Goal: Information Seeking & Learning: Learn about a topic

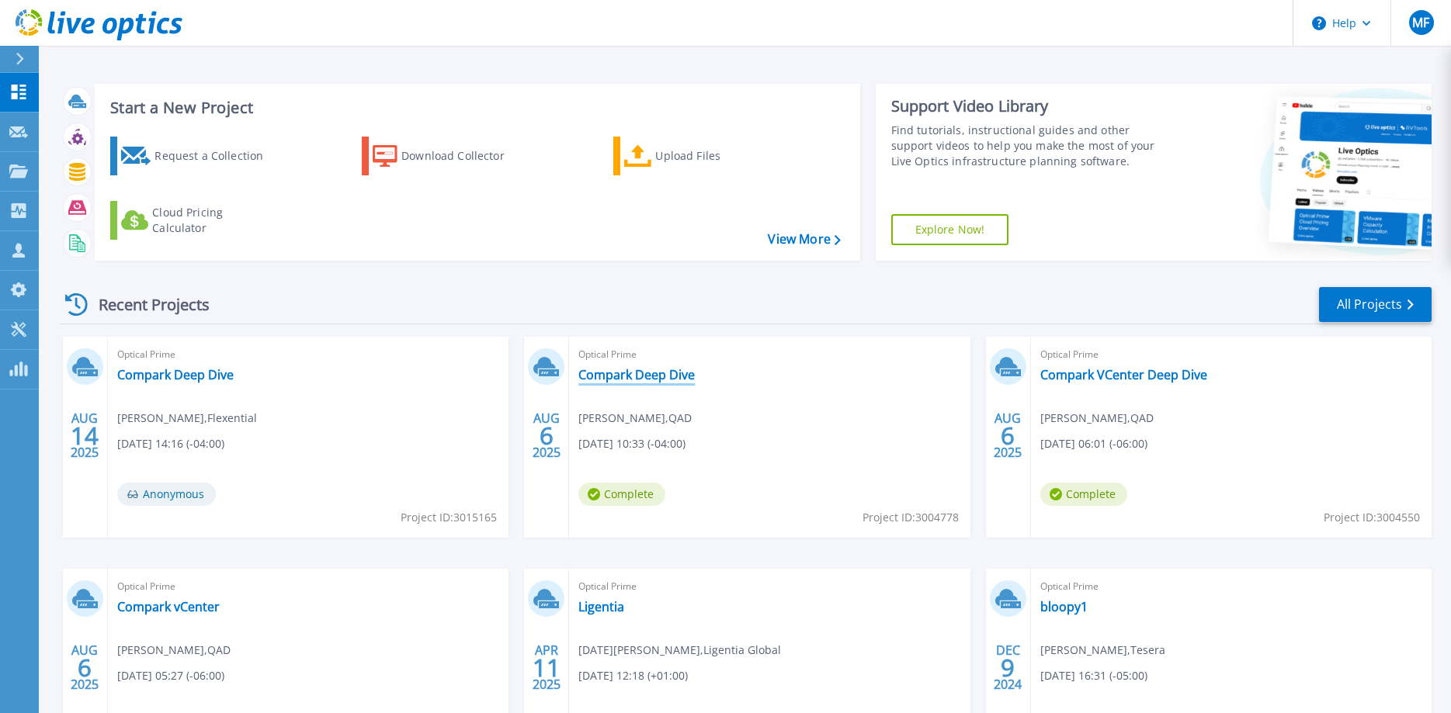
scroll to position [79, 0]
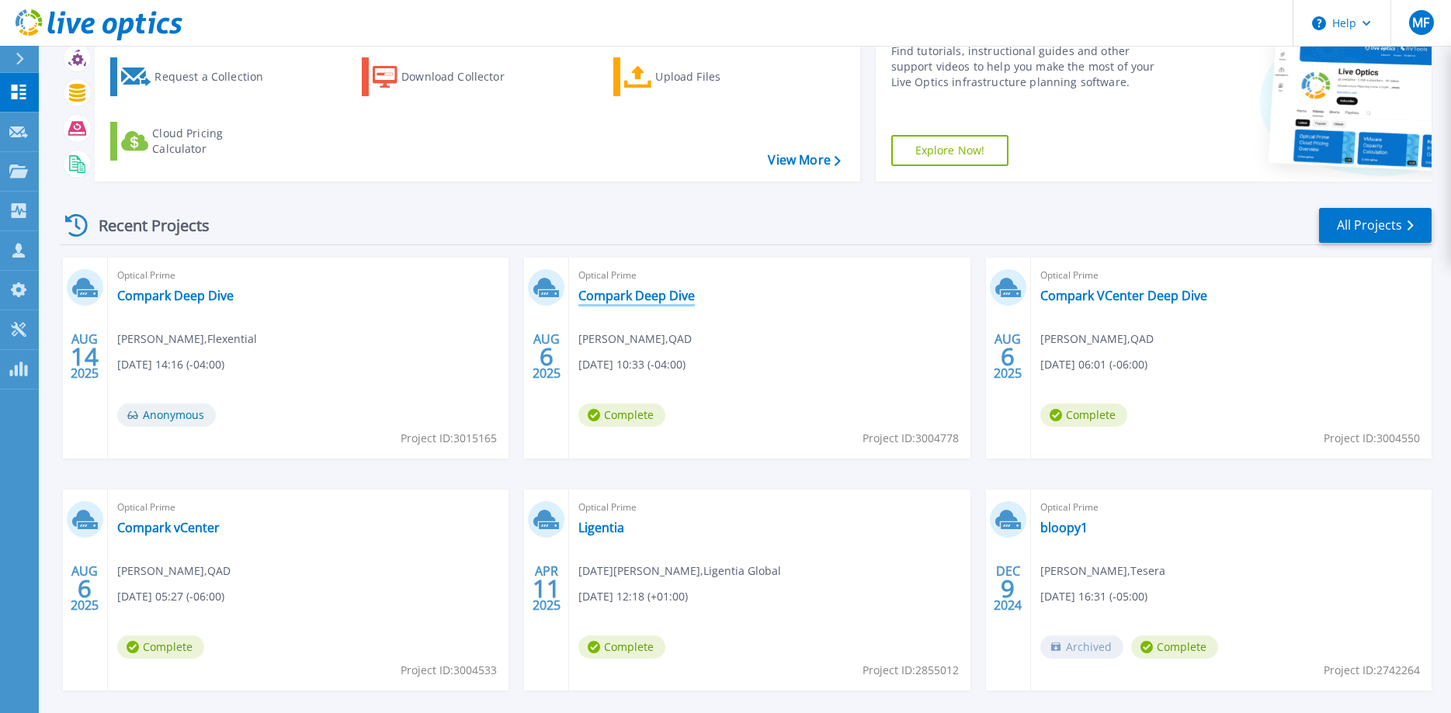
click at [663, 295] on link "Compark Deep Dive" at bounding box center [636, 296] width 116 height 16
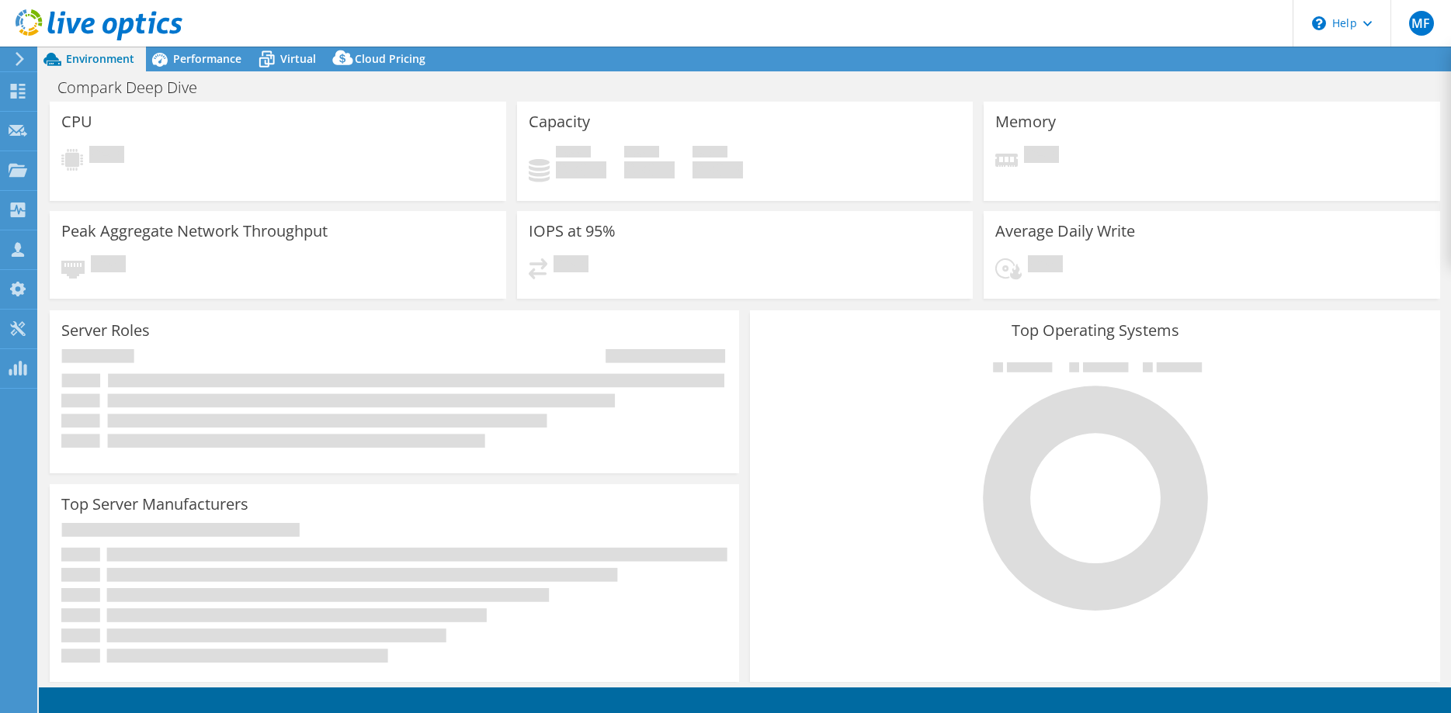
select select "USD"
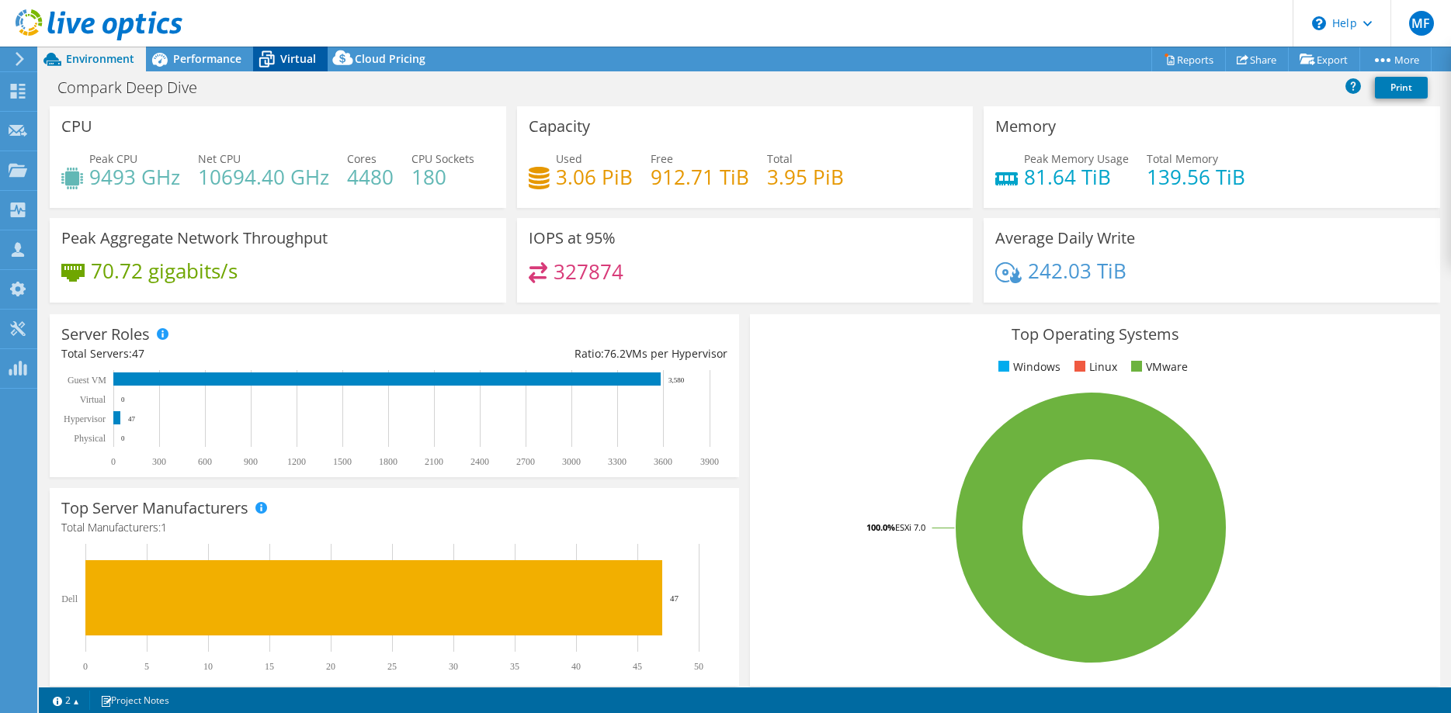
click at [298, 59] on span "Virtual" at bounding box center [298, 58] width 36 height 15
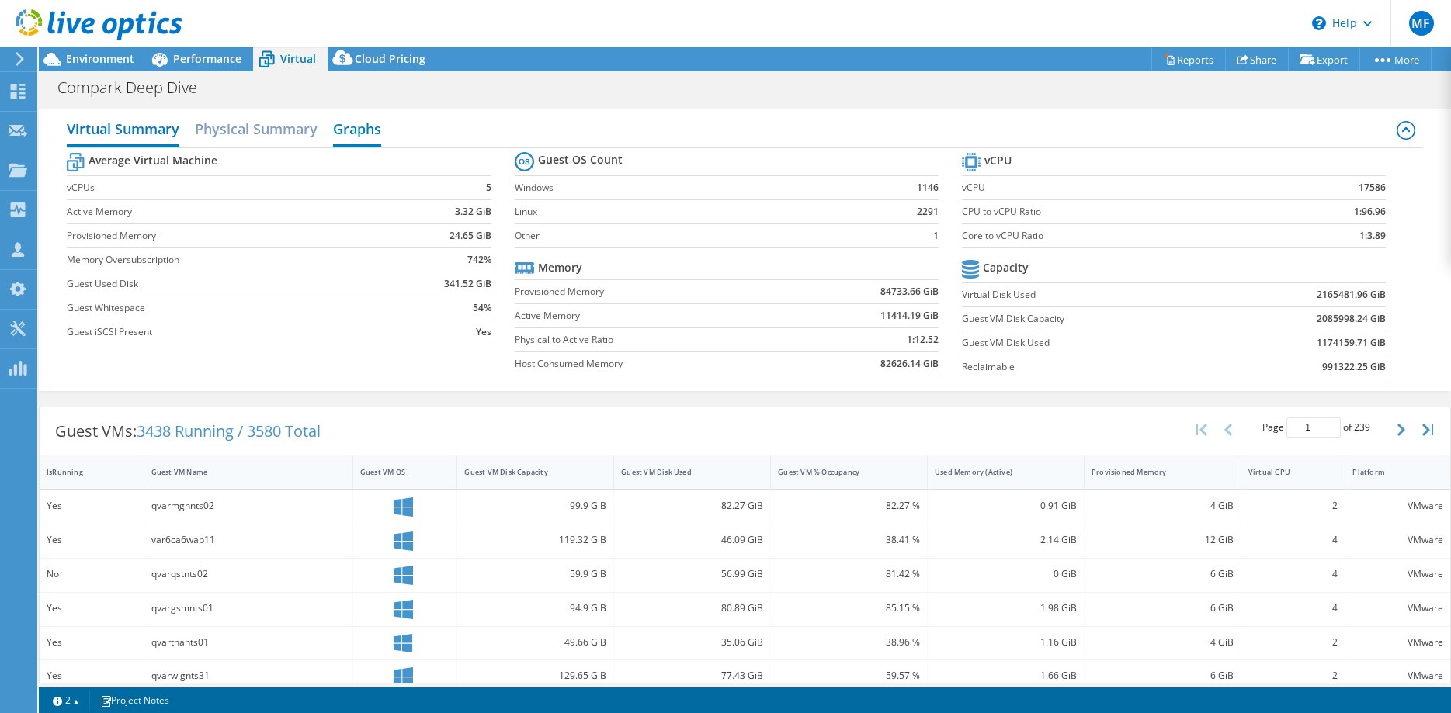
click at [373, 127] on h2 "Graphs" at bounding box center [357, 130] width 48 height 34
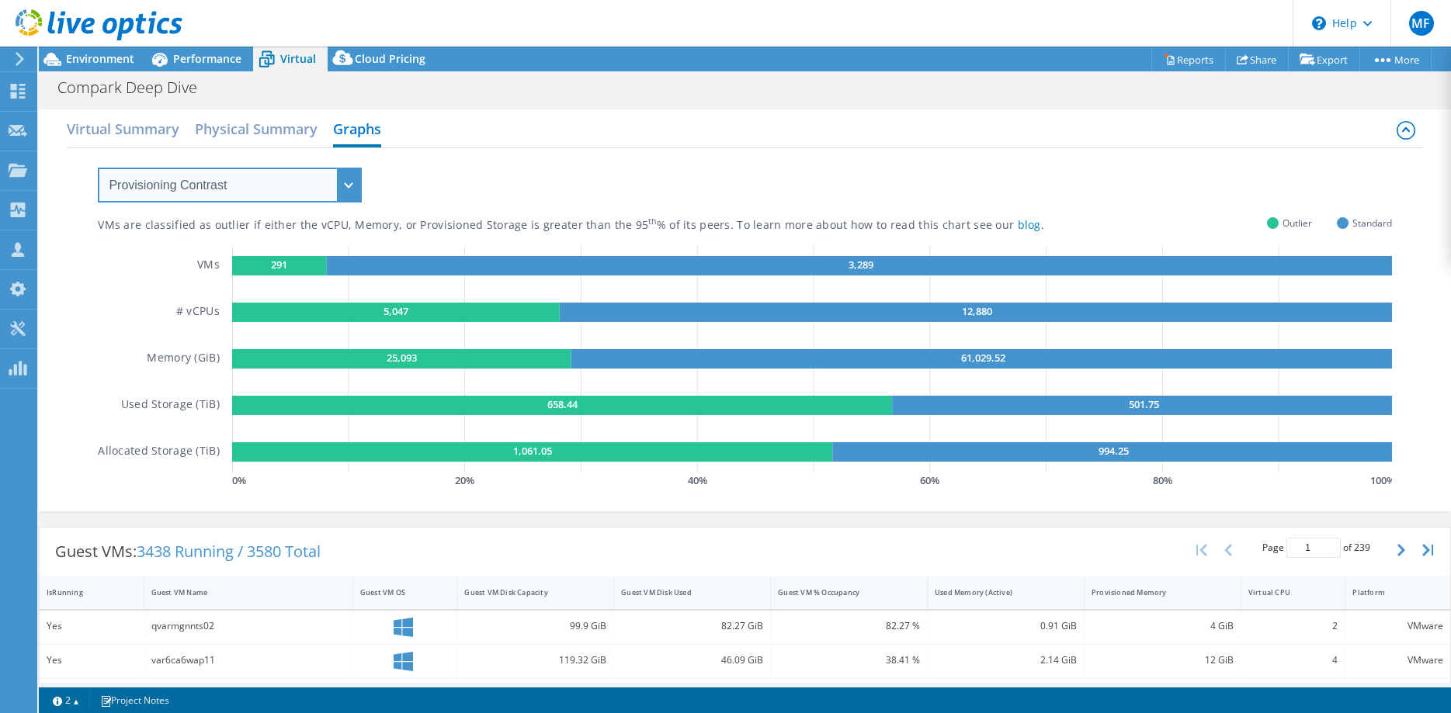
click option "Provisioning Contrast" at bounding box center [0, 0] width 0 height 0
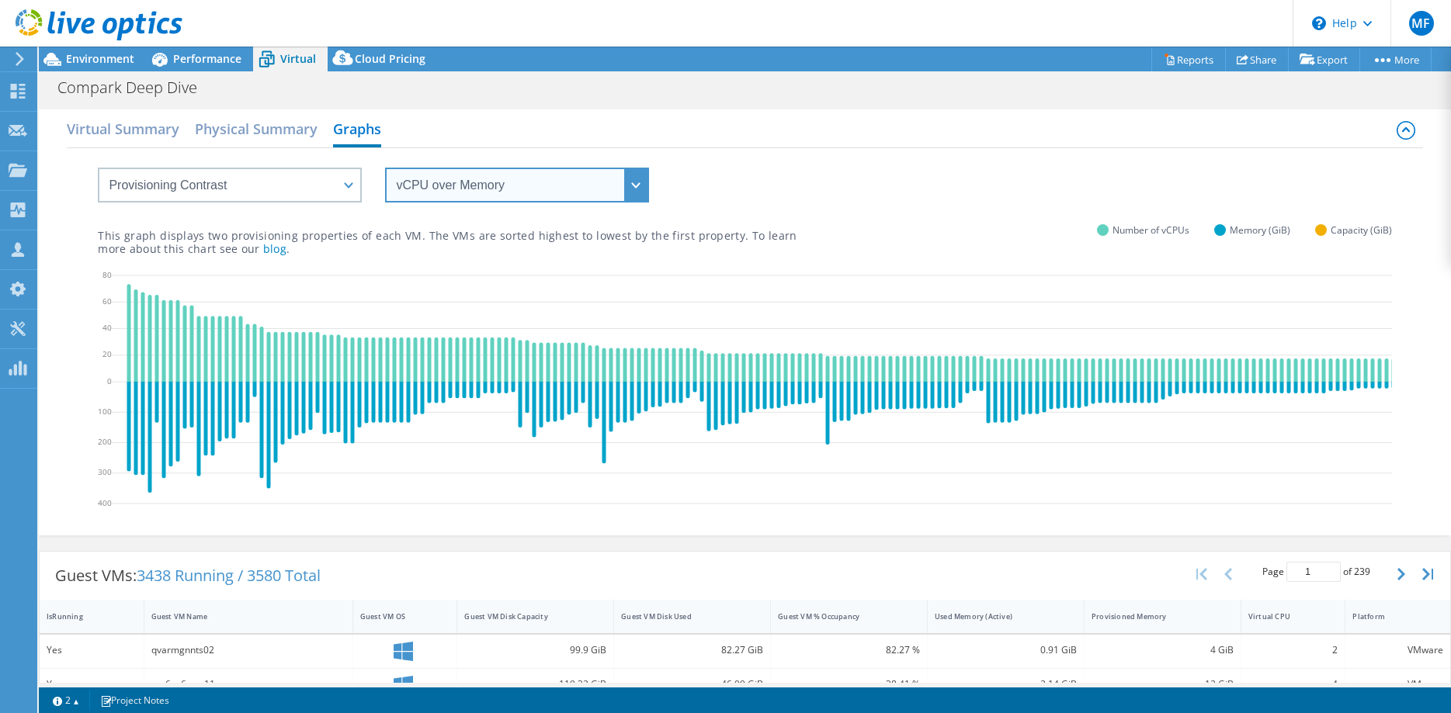
click at [385, 168] on select "vCPU over Memory vCPU over Capacity Memory over vCPU Memory over Capacity Capac…" at bounding box center [517, 185] width 264 height 35
click at [446, 144] on div "Virtual Summary Physical Summary Graphs" at bounding box center [744, 130] width 1355 height 35
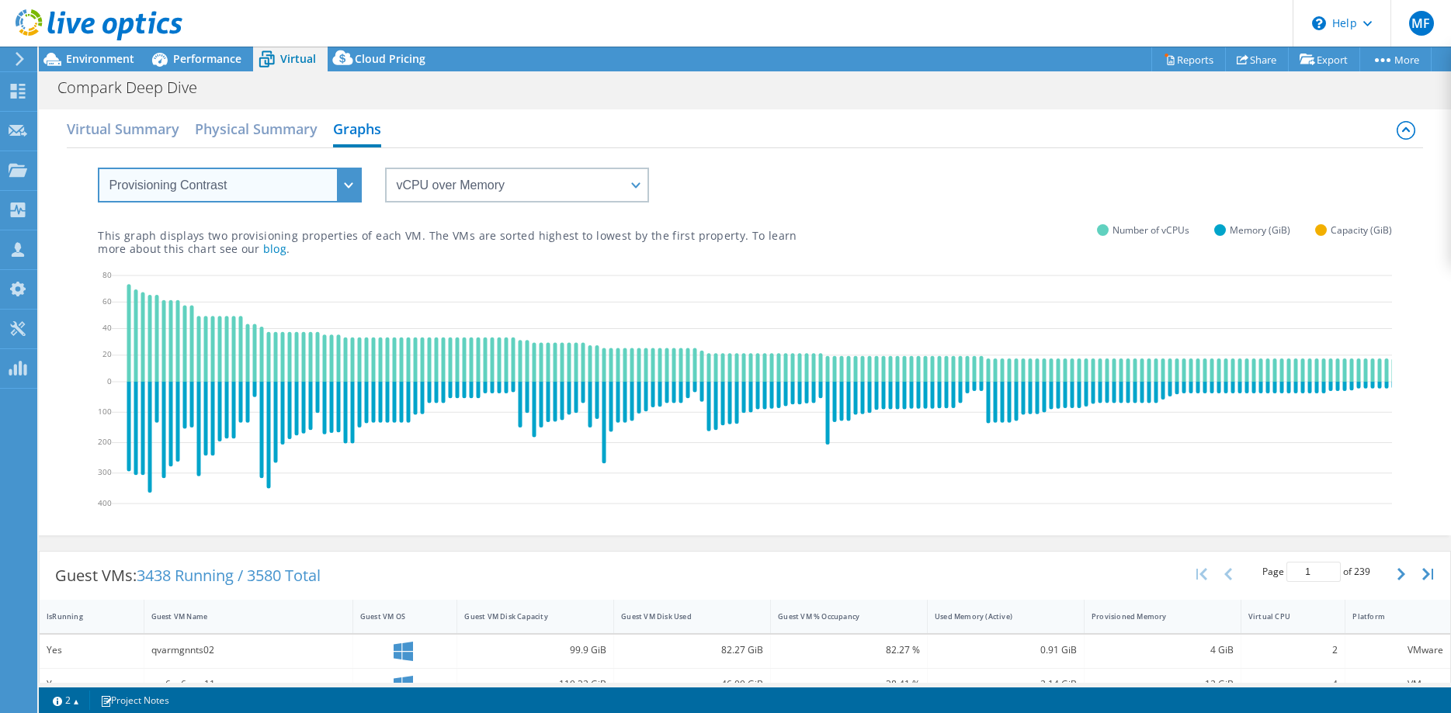
click at [98, 168] on select "VM Resource Distribution Provisioning Contrast Over Provisioning" at bounding box center [230, 185] width 264 height 35
click option "VM Resource Distribution" at bounding box center [0, 0] width 0 height 0
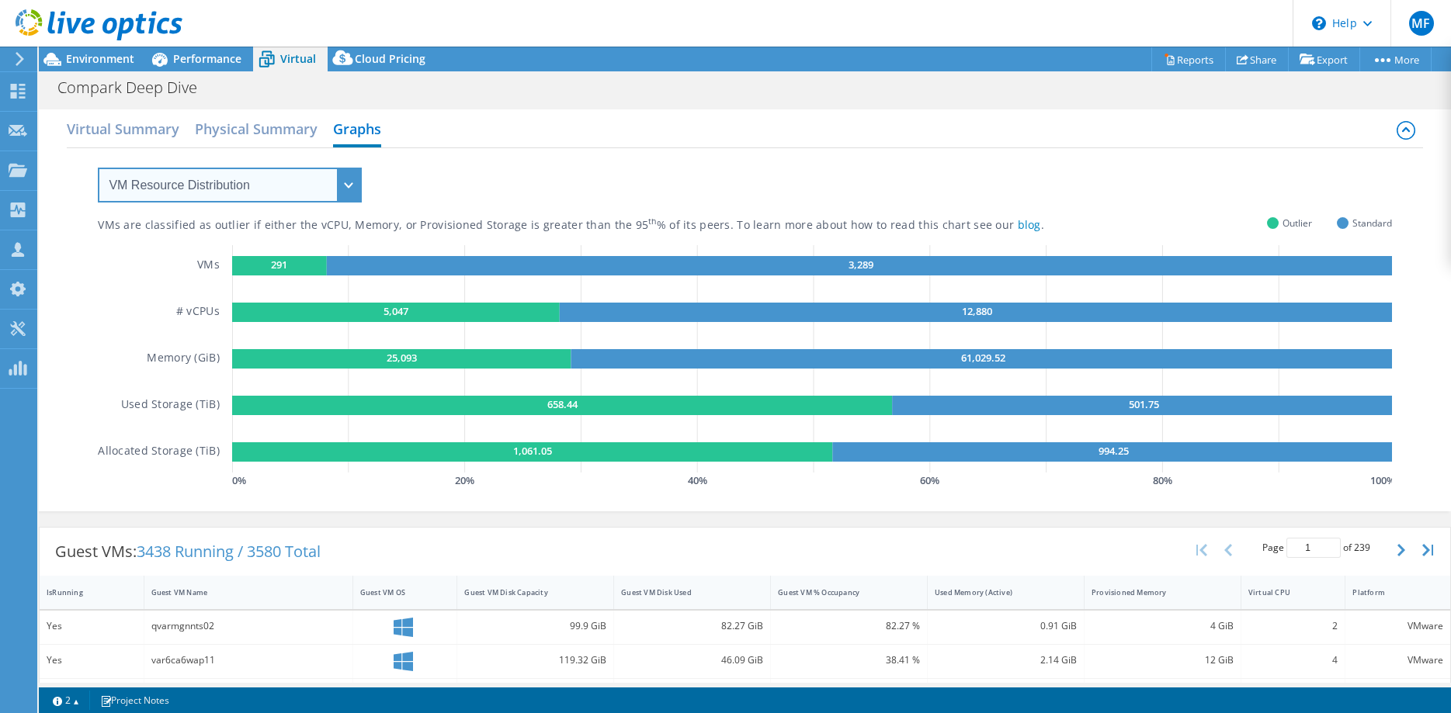
click at [98, 168] on select "VM Resource Distribution Provisioning Contrast Over Provisioning" at bounding box center [230, 185] width 264 height 35
select select "Over Provisioning"
click option "Over Provisioning" at bounding box center [0, 0] width 0 height 0
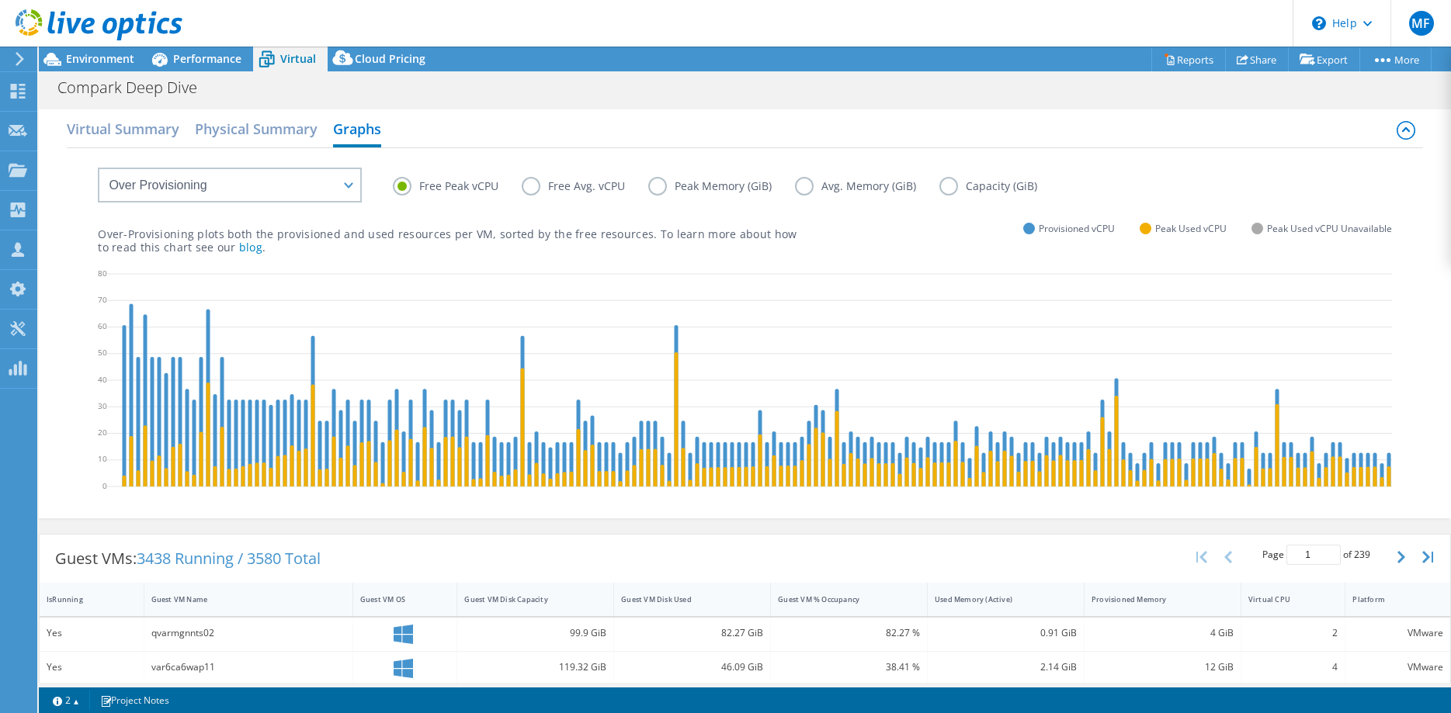
click at [560, 188] on label "Free Avg. vCPU" at bounding box center [585, 186] width 127 height 19
click at [0, 0] on input "Free Avg. vCPU" at bounding box center [0, 0] width 0 height 0
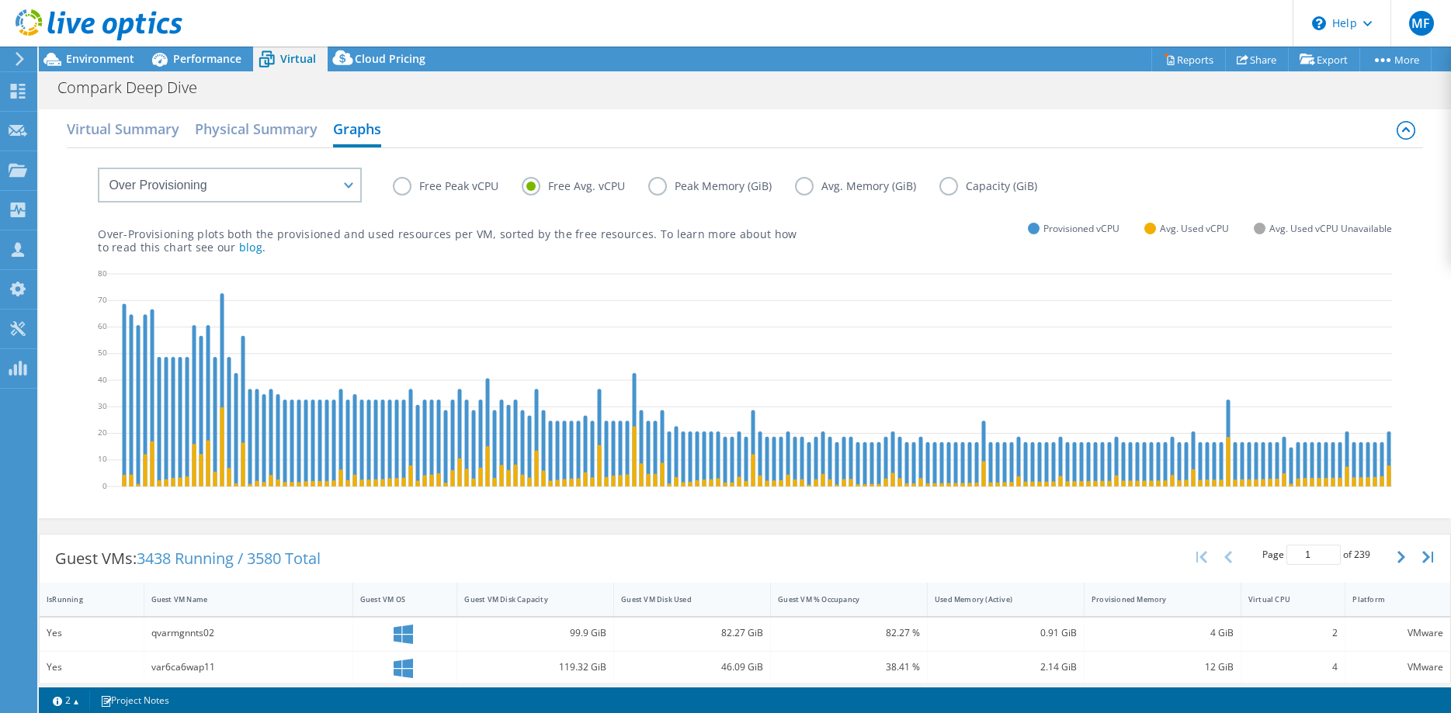
click at [456, 184] on label "Free Peak vCPU" at bounding box center [457, 186] width 129 height 19
click at [0, 0] on input "Free Peak vCPU" at bounding box center [0, 0] width 0 height 0
